Goal: Information Seeking & Learning: Learn about a topic

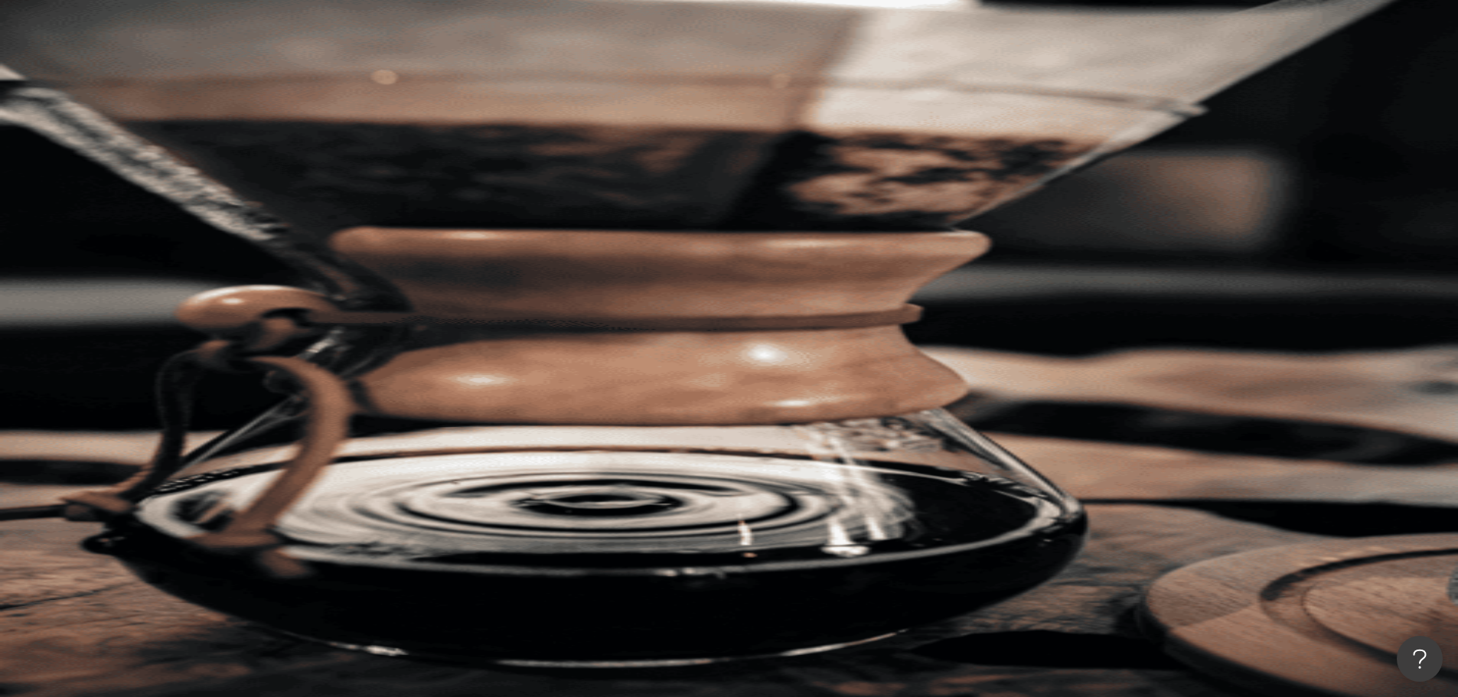
click at [403, 84] on input "search" at bounding box center [341, 75] width 124 height 29
type input "**********"
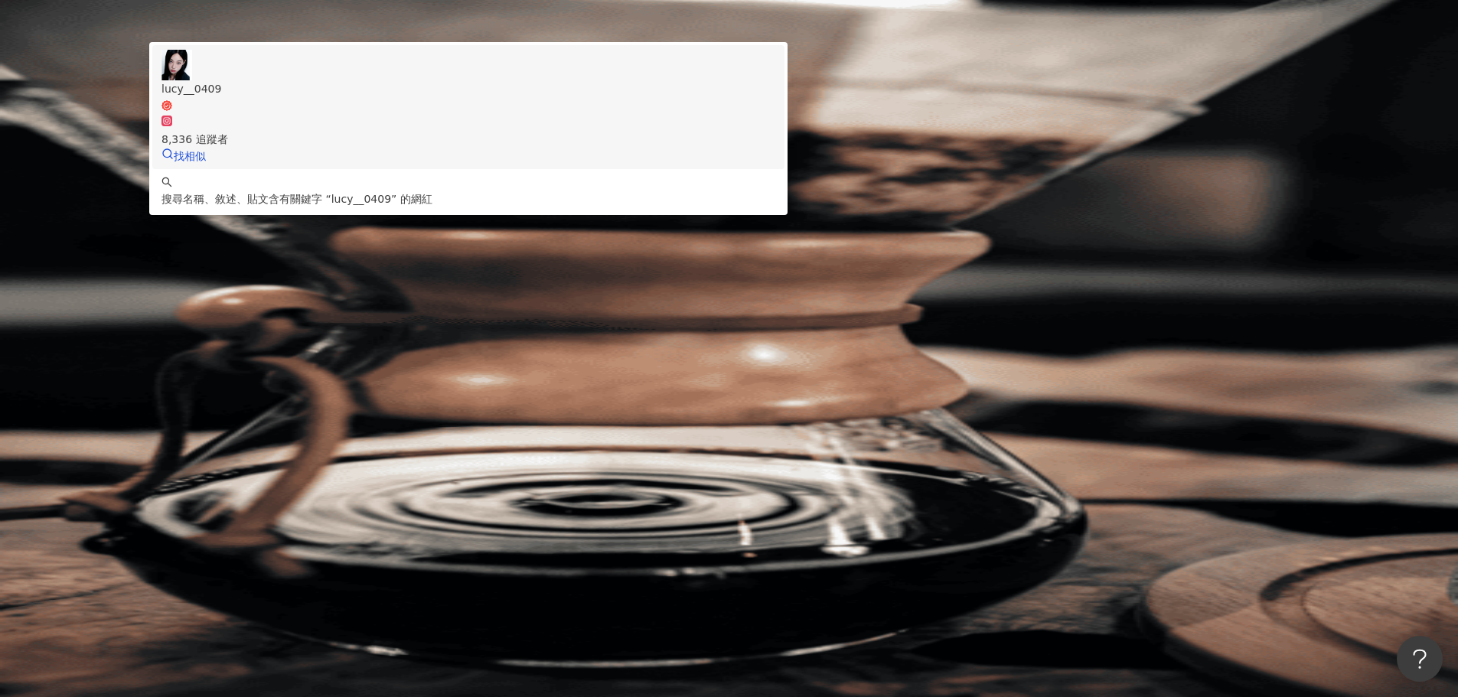
click at [582, 145] on div "8,336 追蹤者" at bounding box center [468, 139] width 614 height 17
